Goal: Task Accomplishment & Management: Use online tool/utility

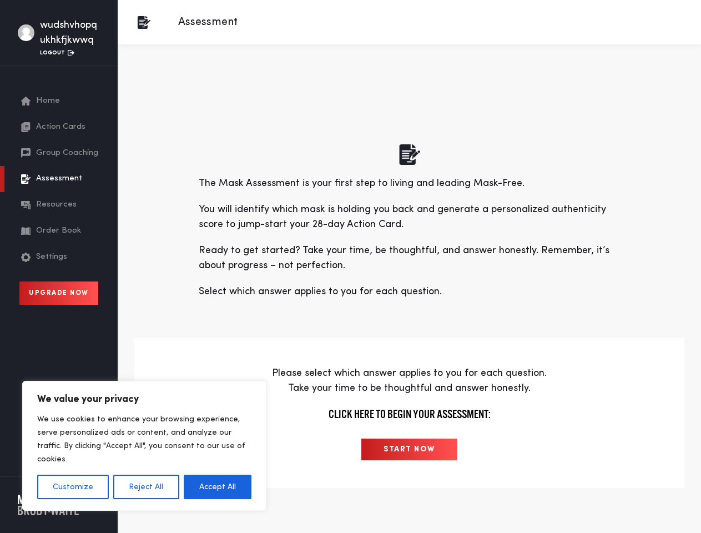
click at [350, 267] on p "Ready to get started? Take your time, be thoughtful, and answer honestly. Remem…" at bounding box center [410, 258] width 422 height 30
click at [73, 487] on button "Customize" at bounding box center [73, 487] width 72 height 24
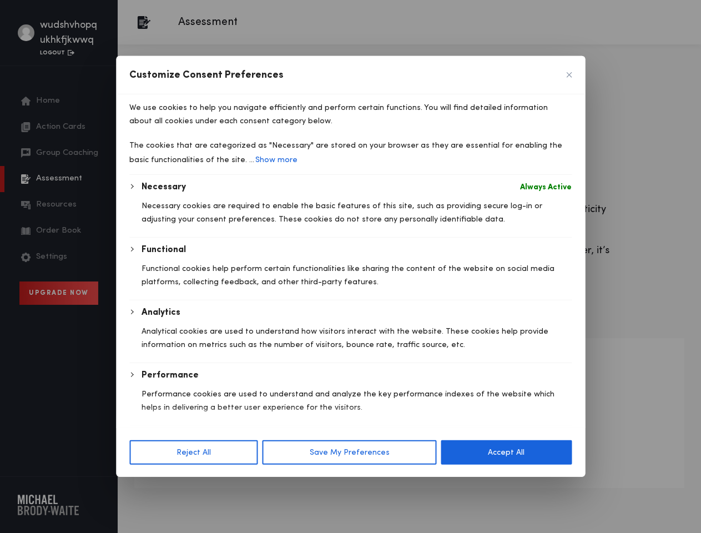
click at [146, 300] on div "Functional Functional cookies help perform certain functionalities like sharing…" at bounding box center [357, 271] width 430 height 57
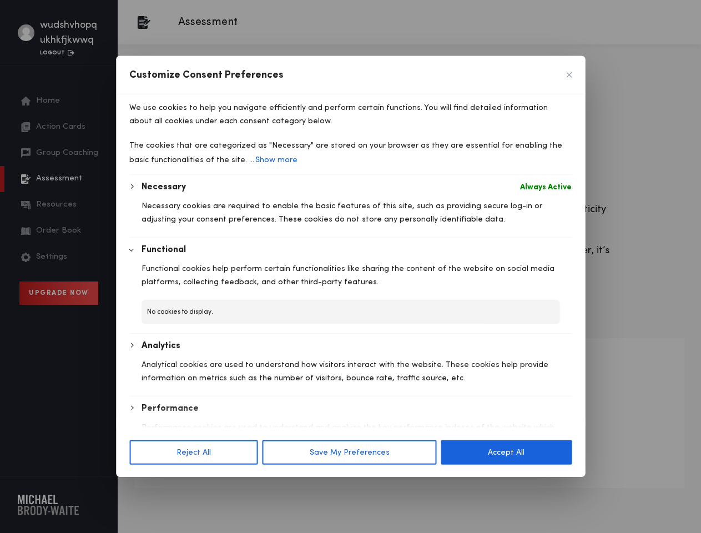
click at [218, 385] on p "Analytical cookies are used to understand how visitors interact with the websit…" at bounding box center [357, 371] width 430 height 27
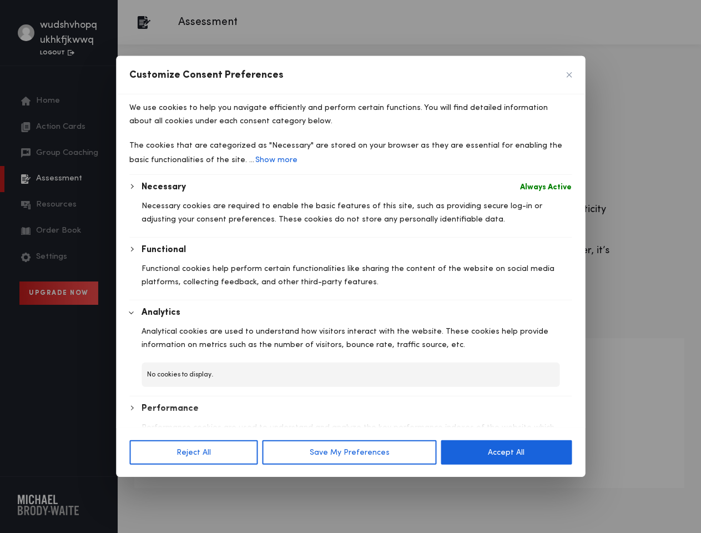
click at [409, 449] on button "Save My Preferences" at bounding box center [350, 452] width 174 height 24
